Goal: Transaction & Acquisition: Purchase product/service

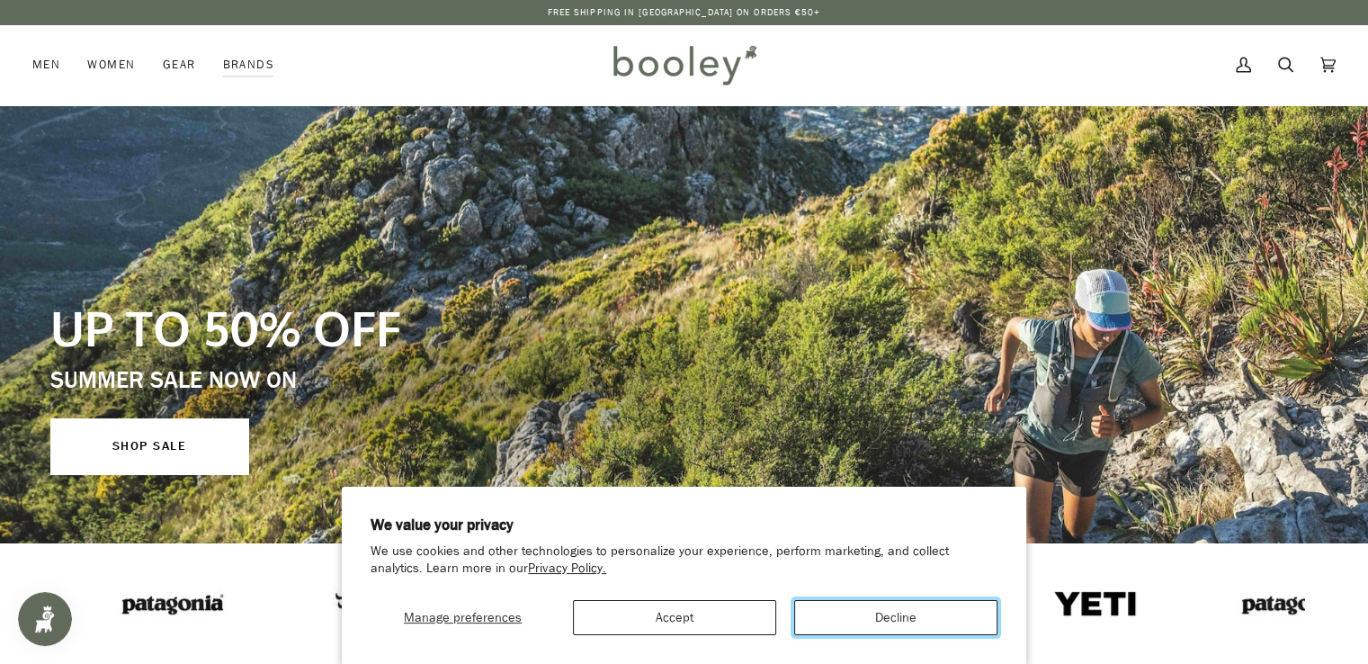
click at [907, 610] on button "Decline" at bounding box center [895, 617] width 203 height 35
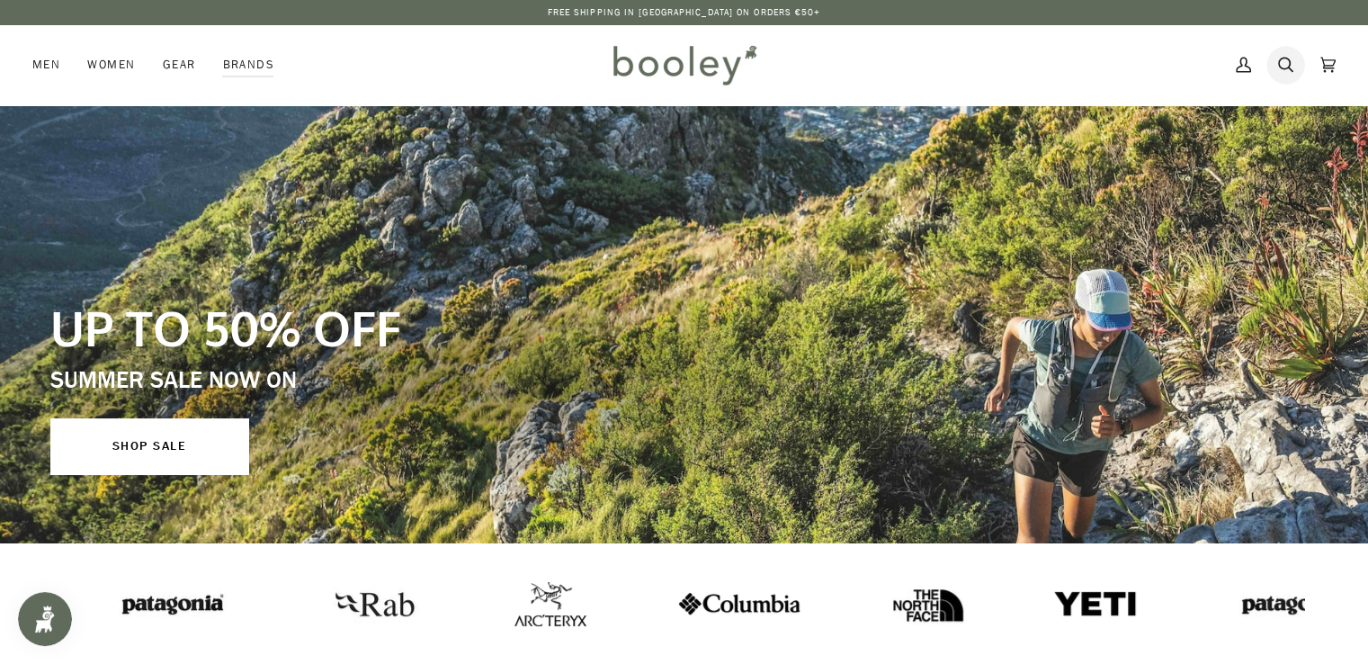
click at [1283, 64] on icon at bounding box center [1286, 64] width 15 height 27
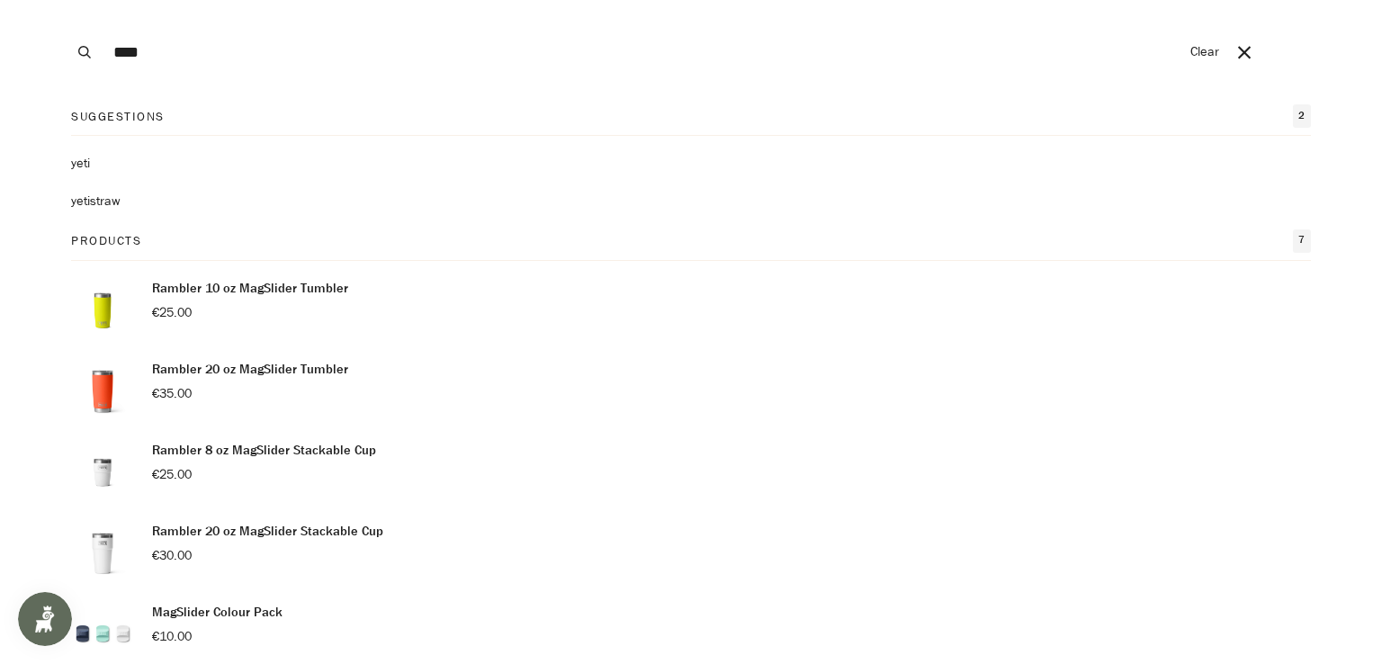
type input "****"
click at [65, 0] on button "Search" at bounding box center [85, 52] width 40 height 104
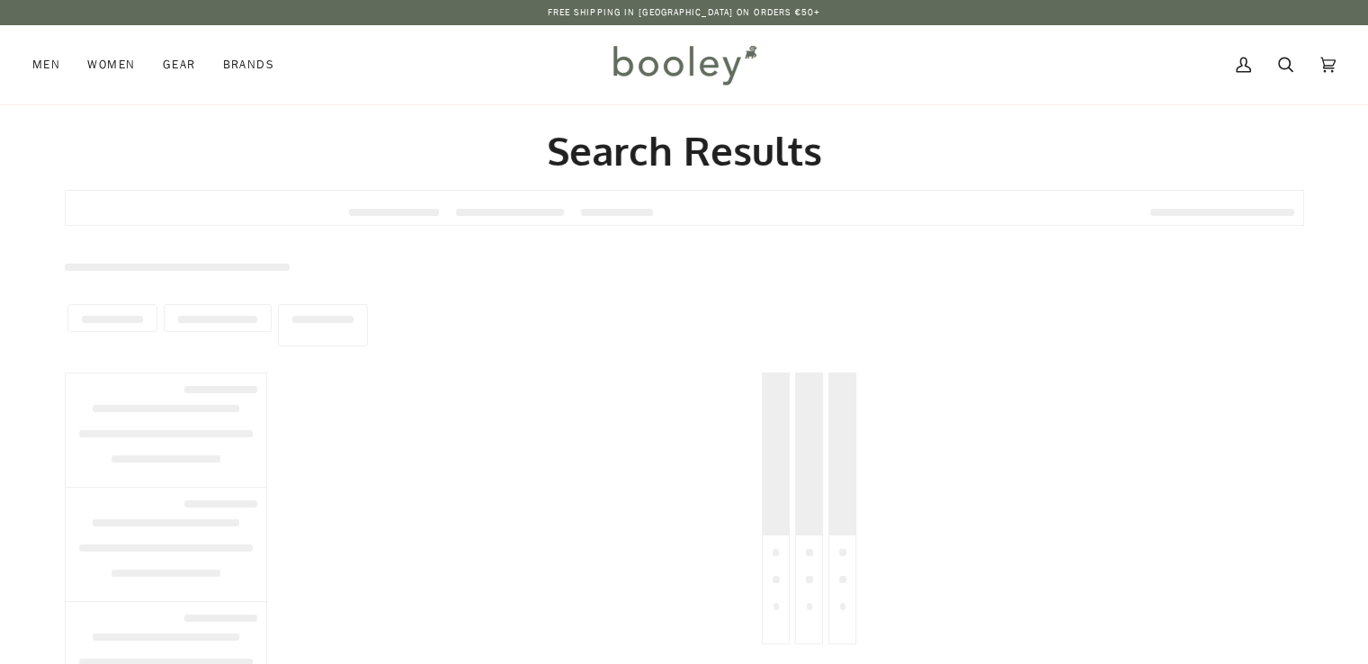
type input "****"
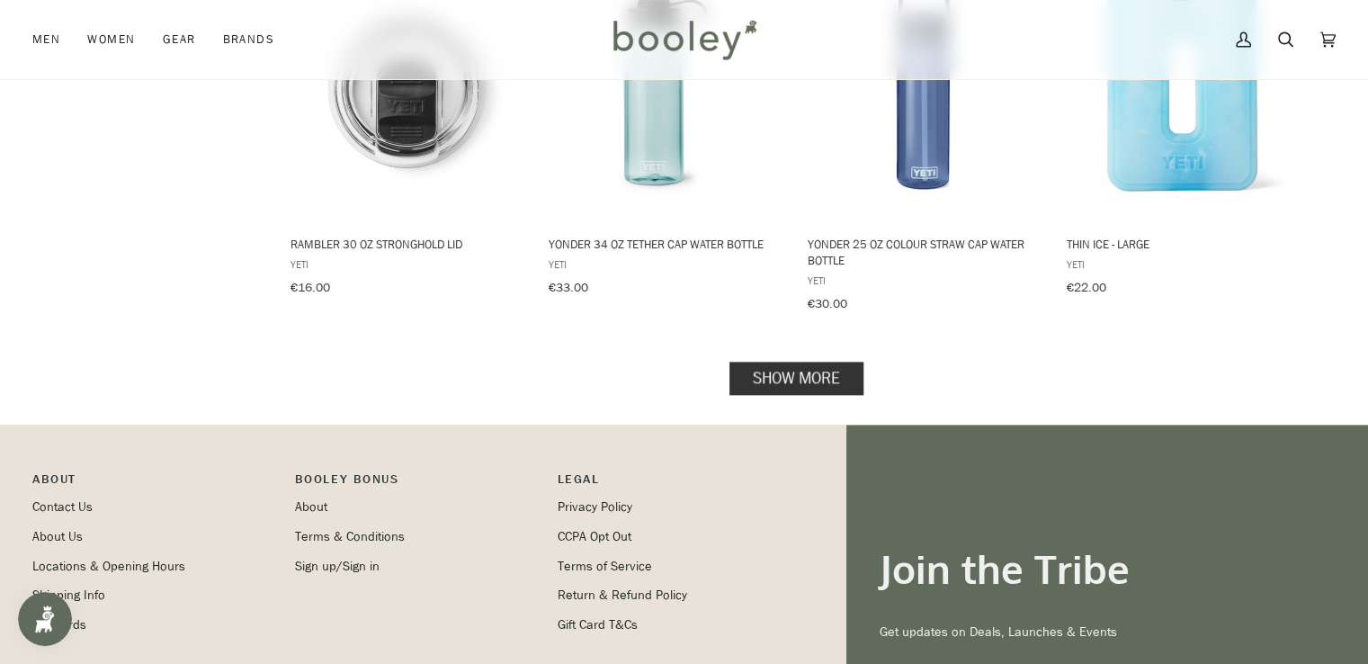
scroll to position [1886, 0]
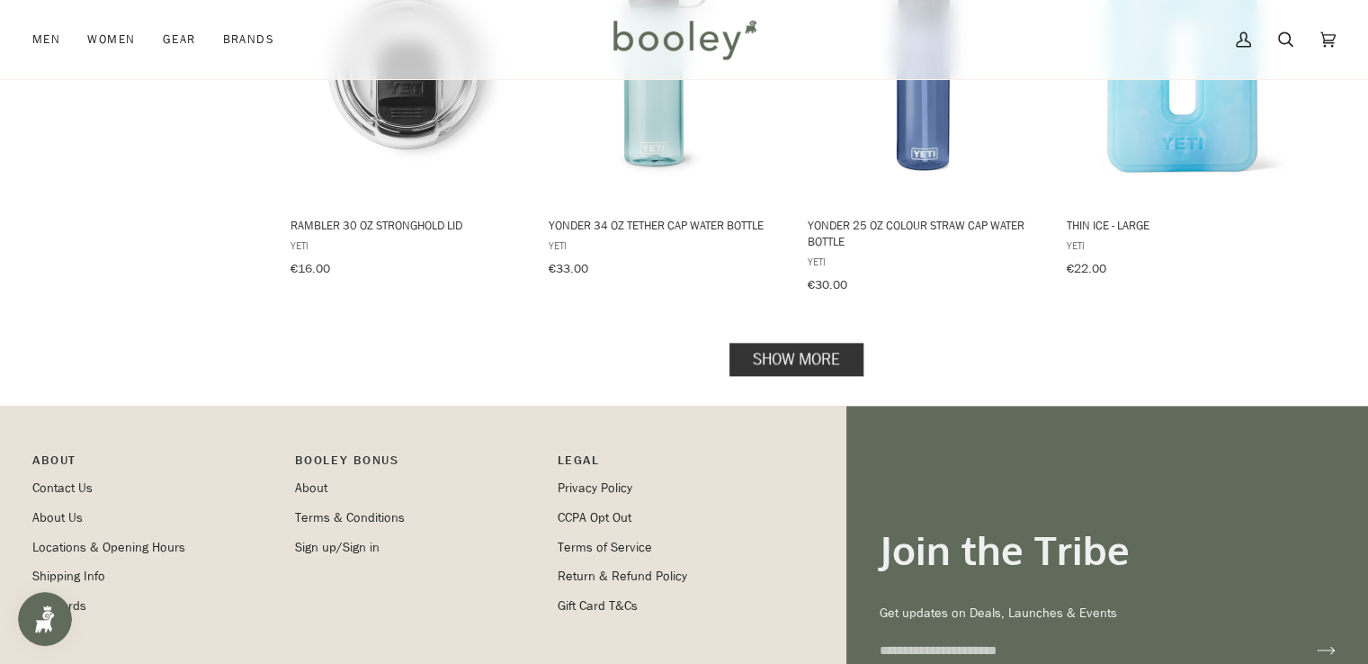
click at [803, 342] on link "Show more" at bounding box center [797, 358] width 134 height 33
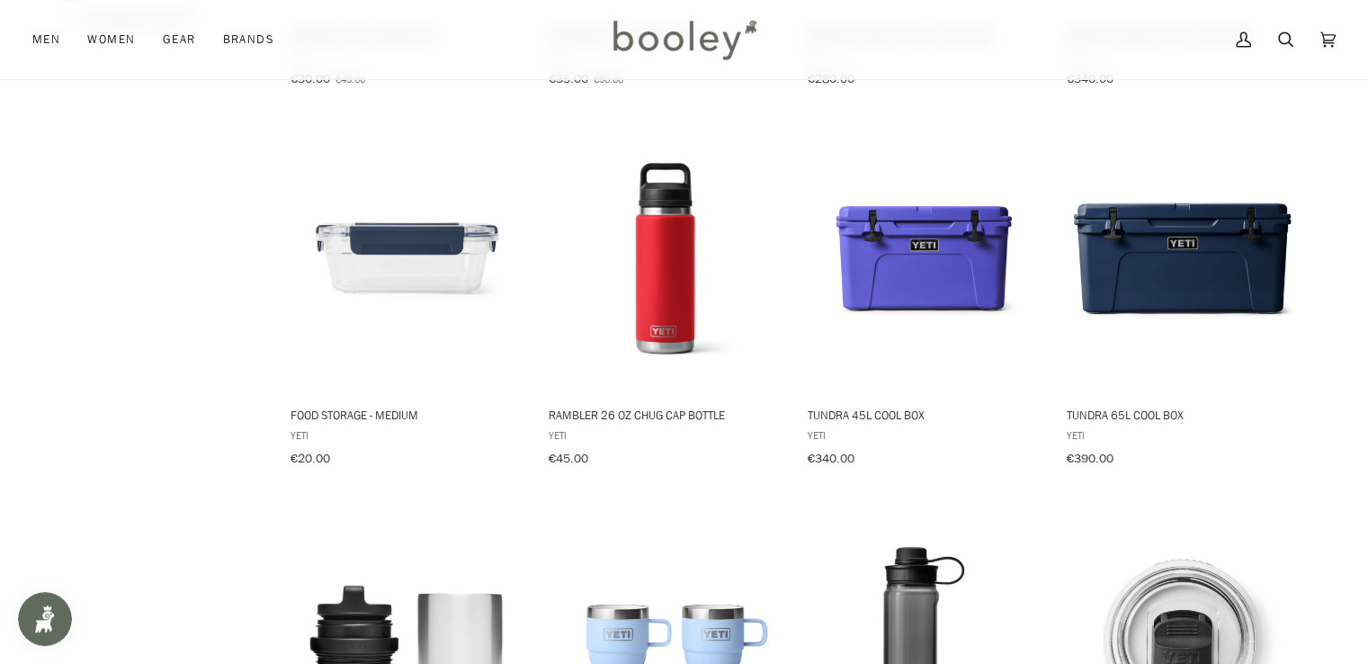
scroll to position [938, 0]
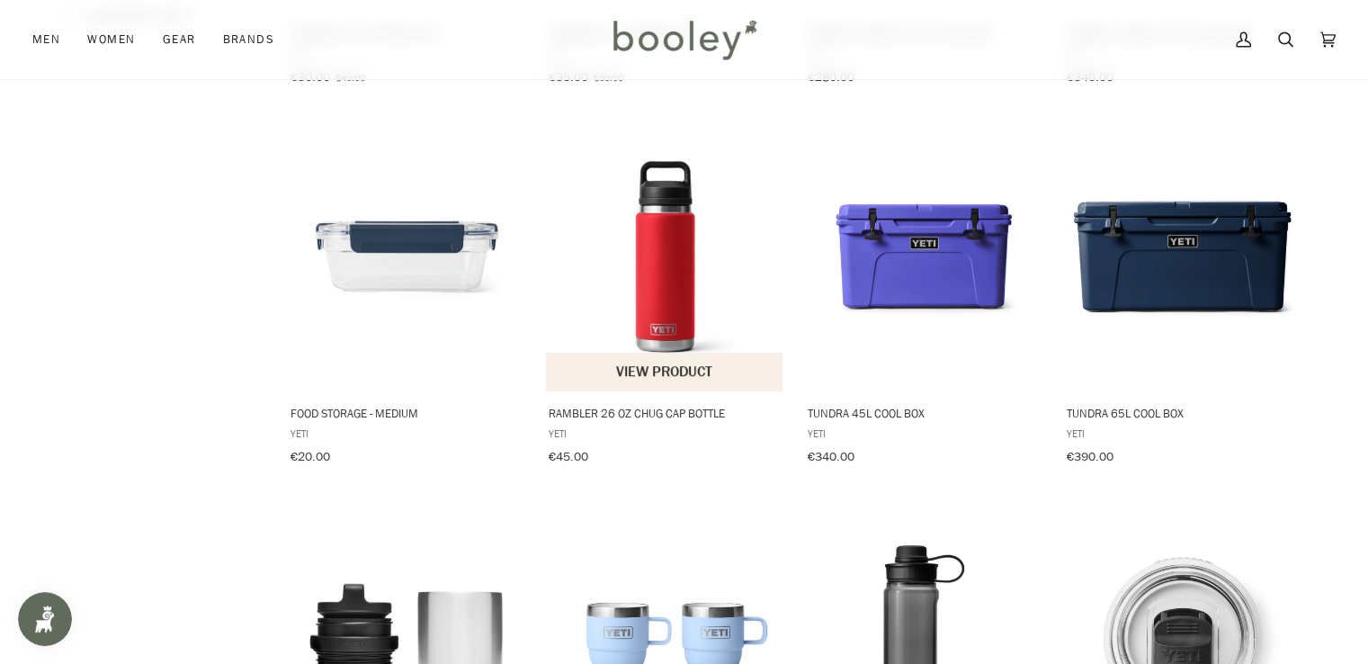
click at [660, 302] on img "Rambler 26 oz Chug Cap Bottle" at bounding box center [665, 256] width 238 height 238
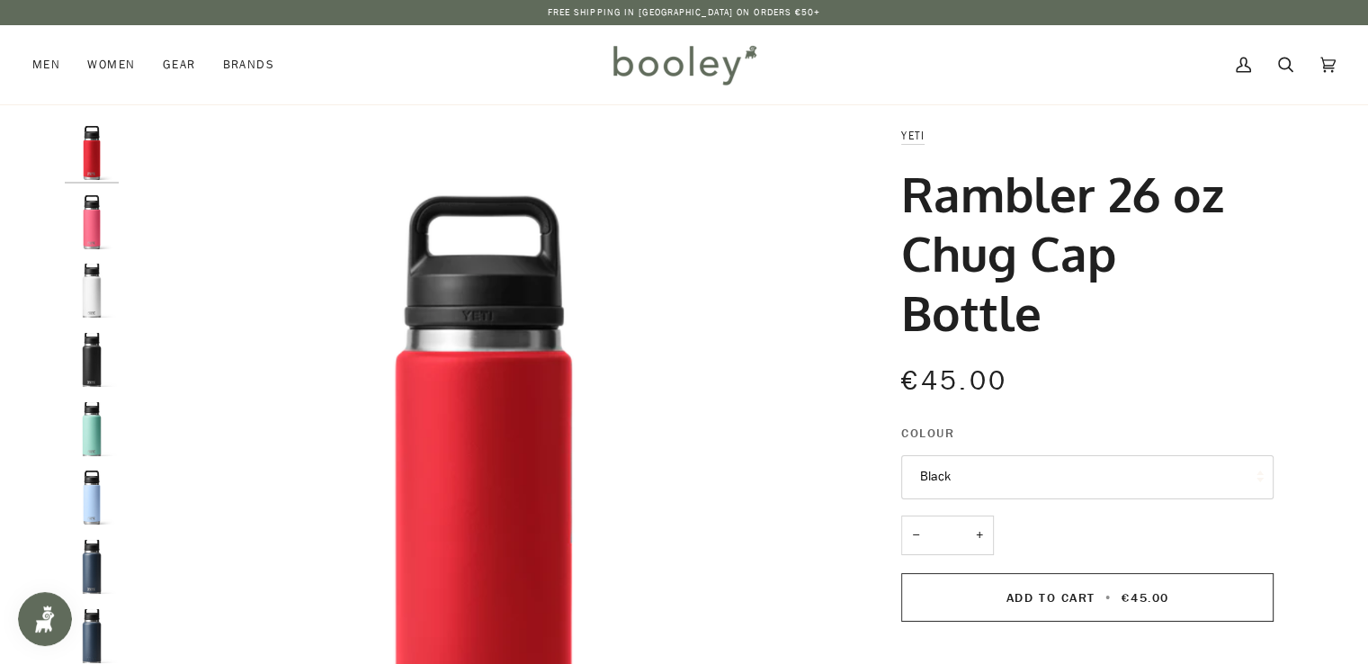
click at [994, 477] on button "Black" at bounding box center [1088, 477] width 372 height 44
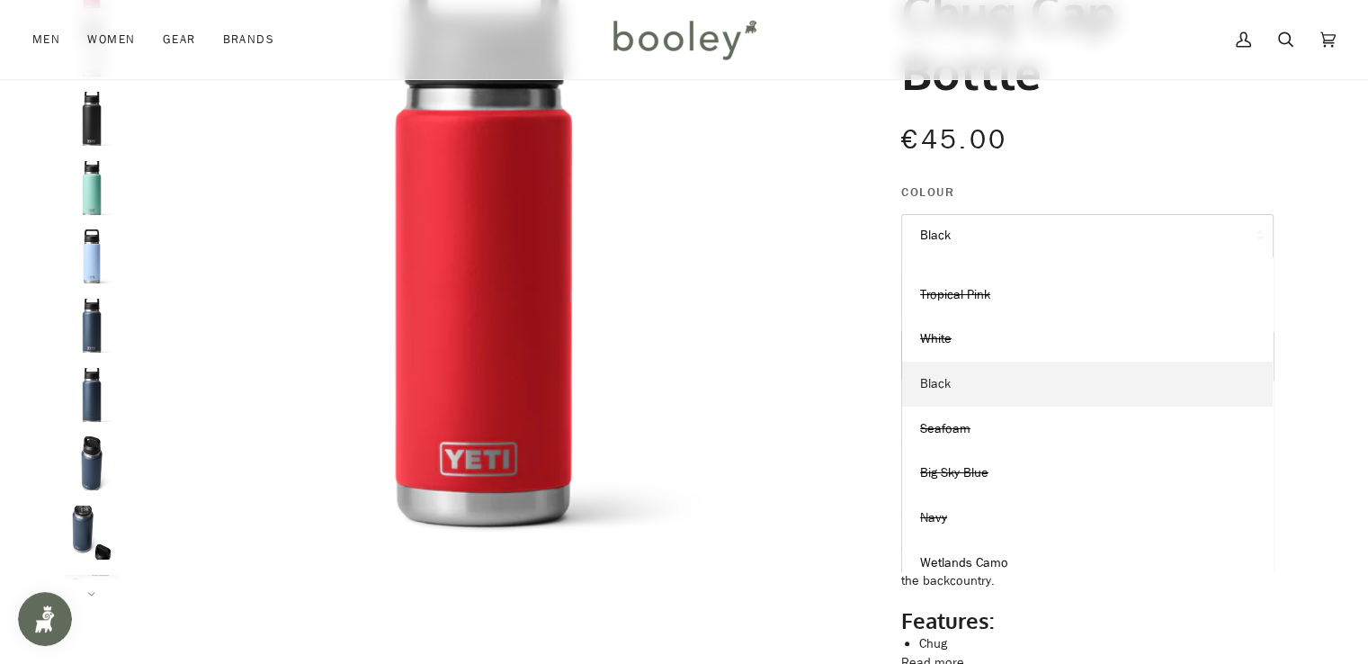
scroll to position [29, 0]
click at [973, 551] on link "Wetlands Camo" at bounding box center [1087, 564] width 371 height 45
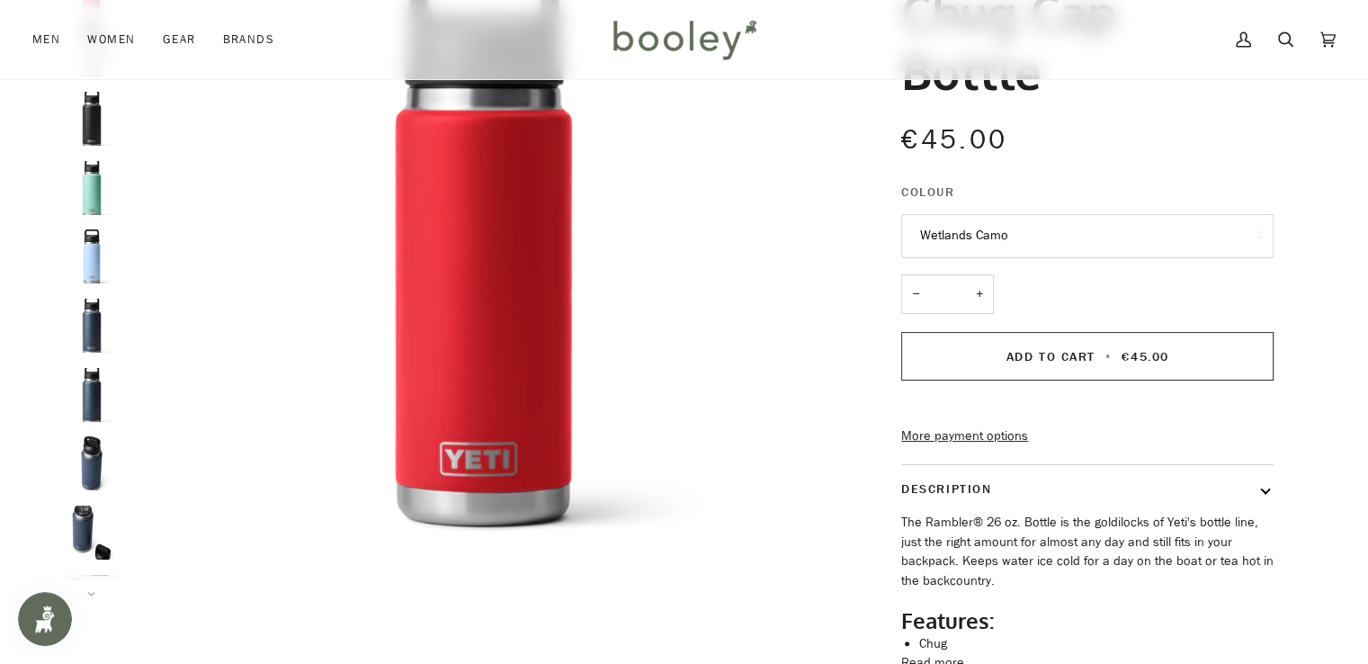
click at [1015, 218] on button "Wetlands Camo" at bounding box center [1088, 236] width 372 height 44
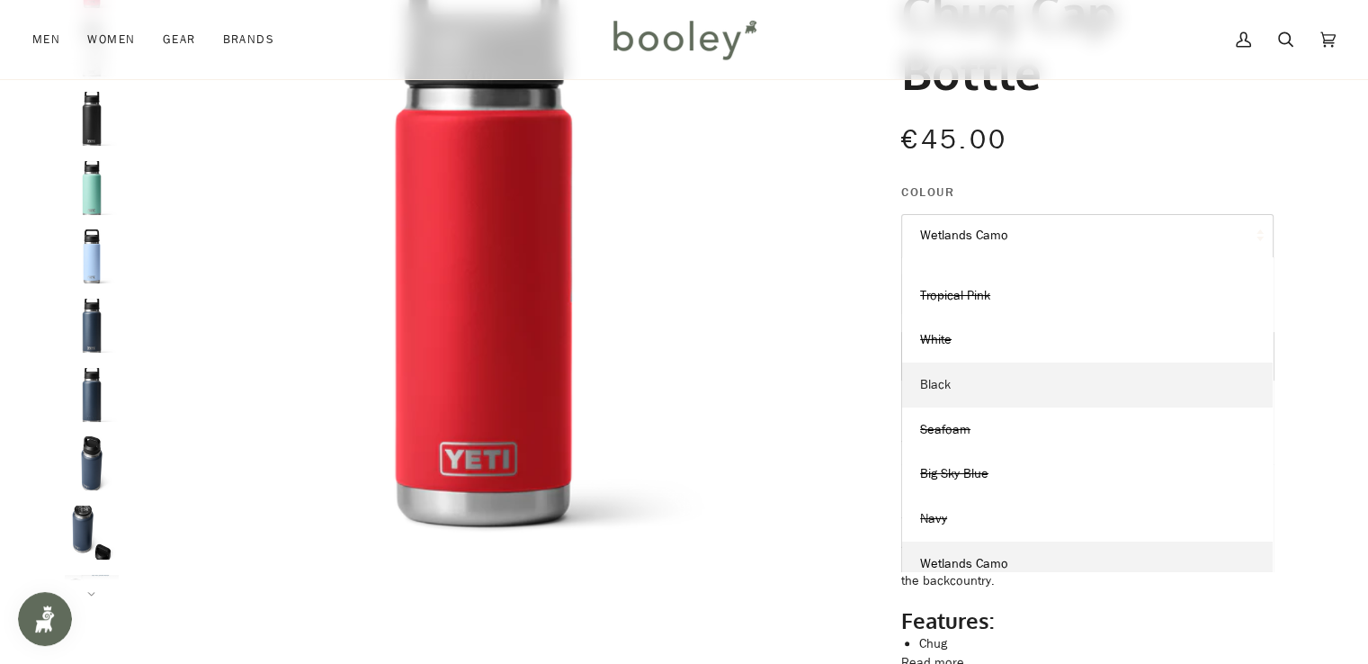
click at [947, 398] on link "Black" at bounding box center [1087, 385] width 371 height 45
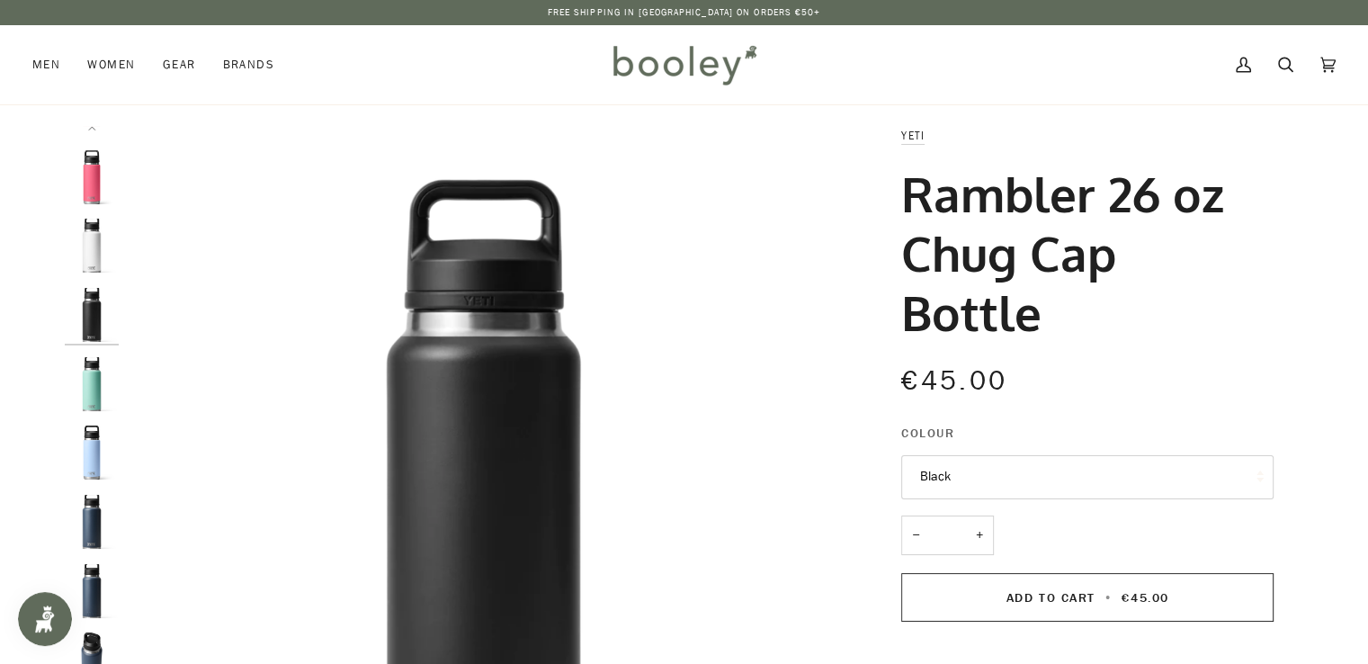
click at [85, 390] on img "Yeti Rambler 26 oz Chug Cap Bottle Sea Foam - Booley Galway" at bounding box center [92, 384] width 54 height 54
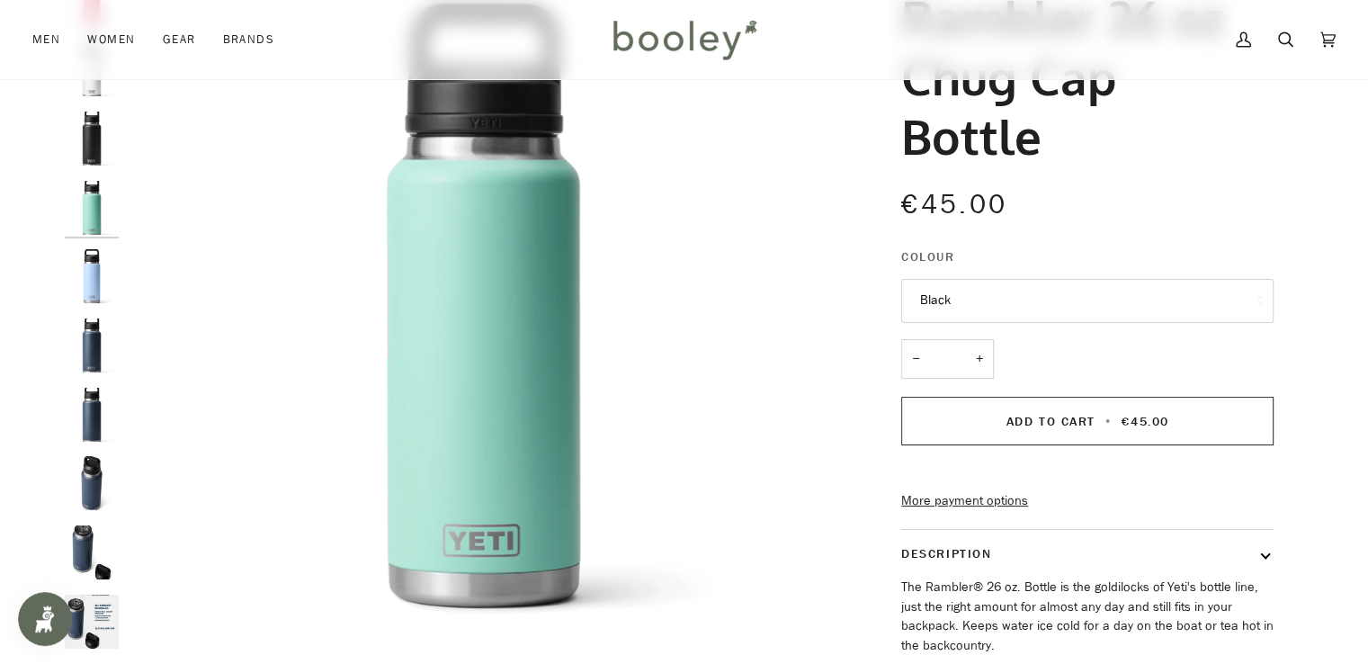
scroll to position [169, 0]
